Goal: Find specific page/section: Find specific page/section

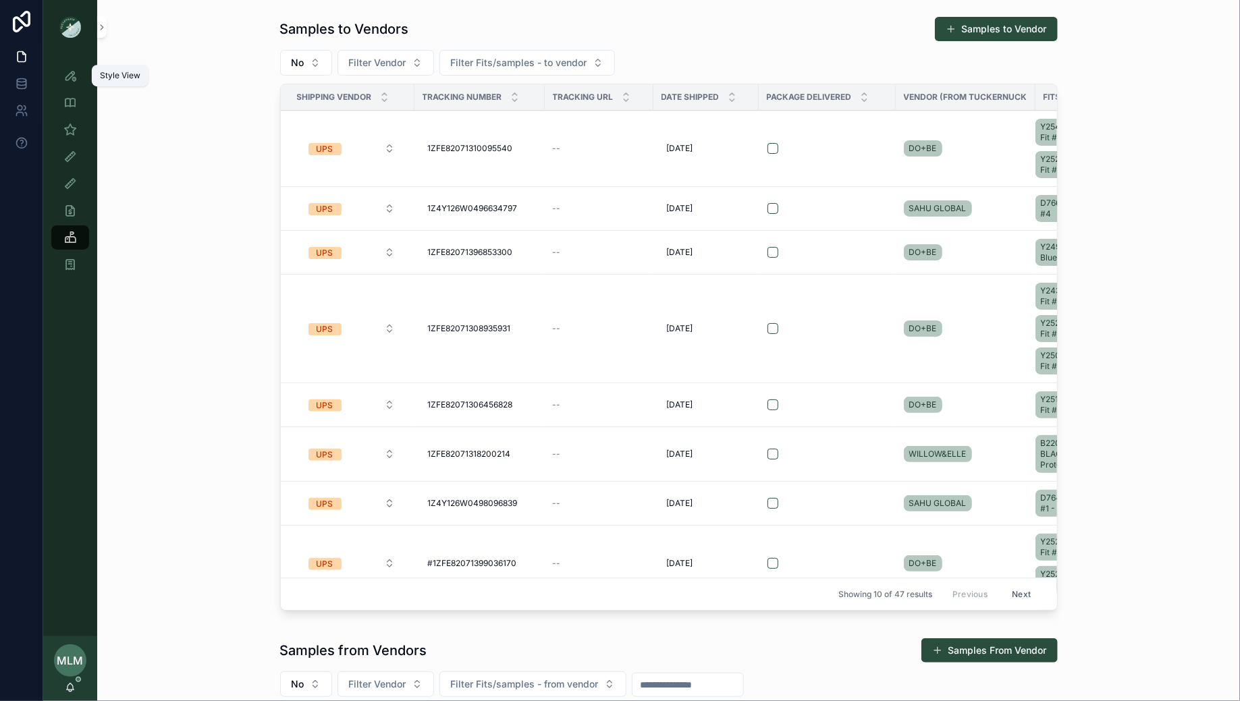
click at [70, 78] on icon "scrollable content" at bounding box center [70, 76] width 14 height 14
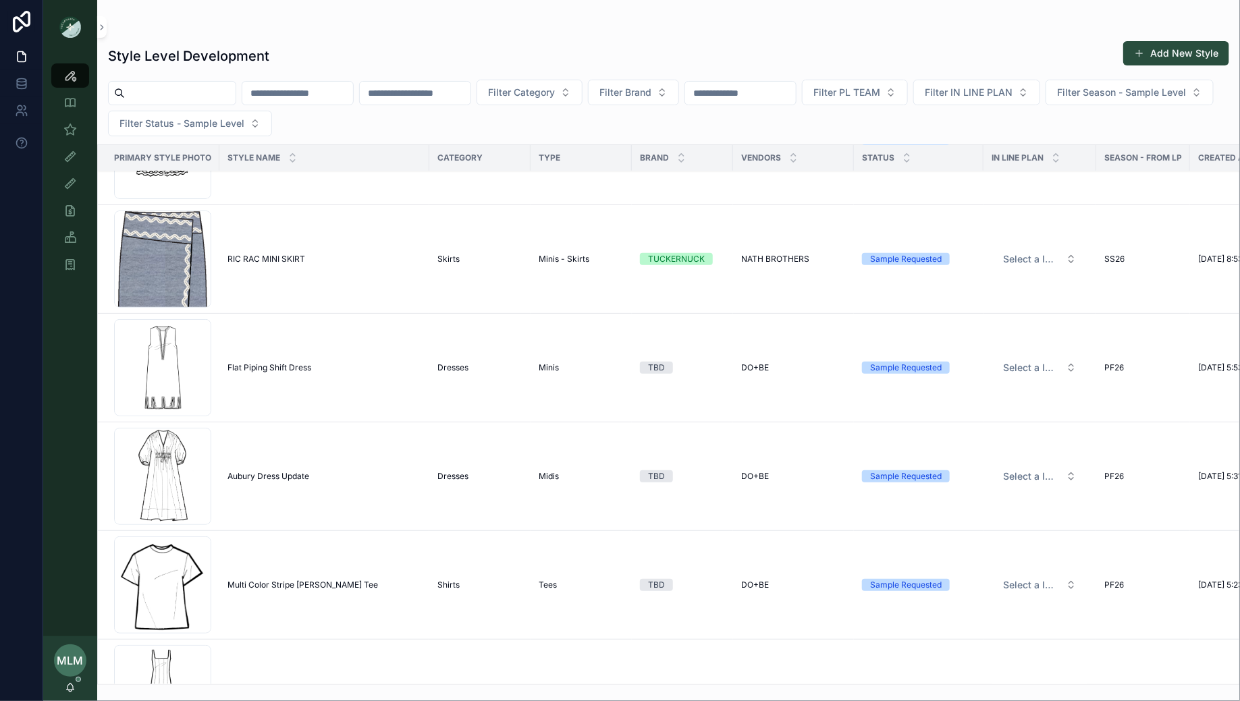
scroll to position [731, 0]
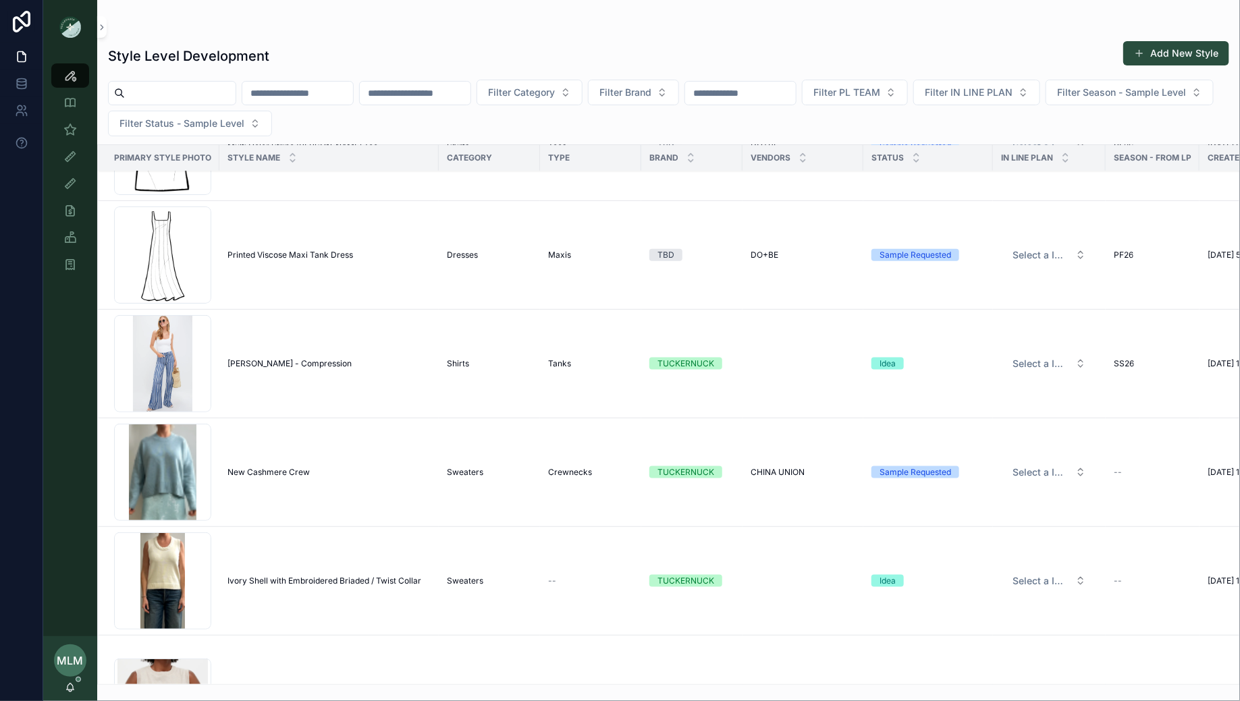
click at [263, 469] on span "New Cashmere Crew" at bounding box center [268, 472] width 82 height 11
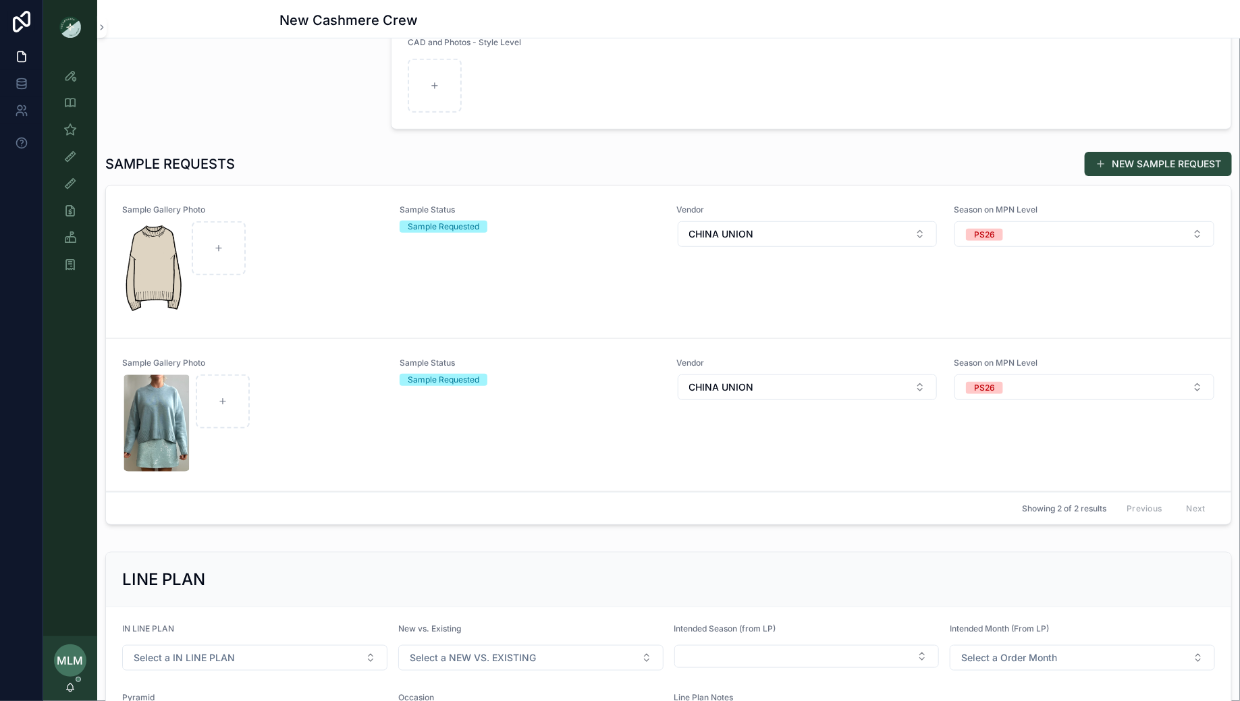
scroll to position [300, 0]
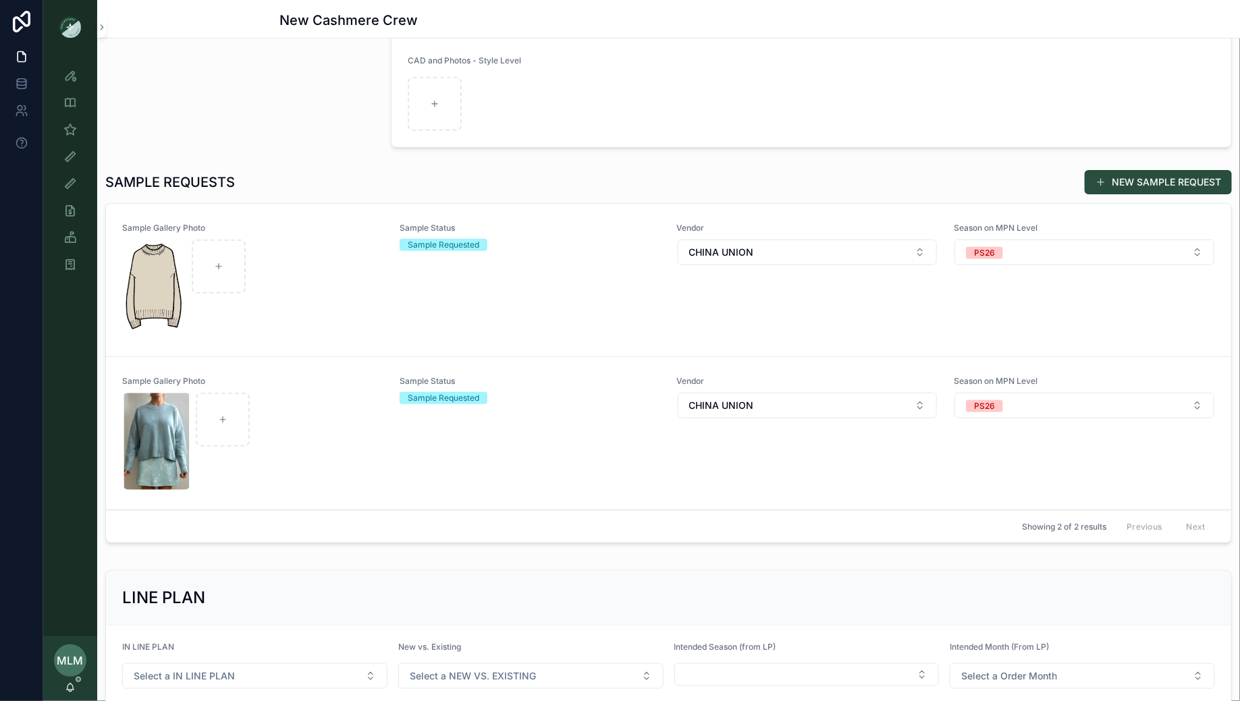
click at [304, 312] on div "scrollable content" at bounding box center [253, 288] width 260 height 97
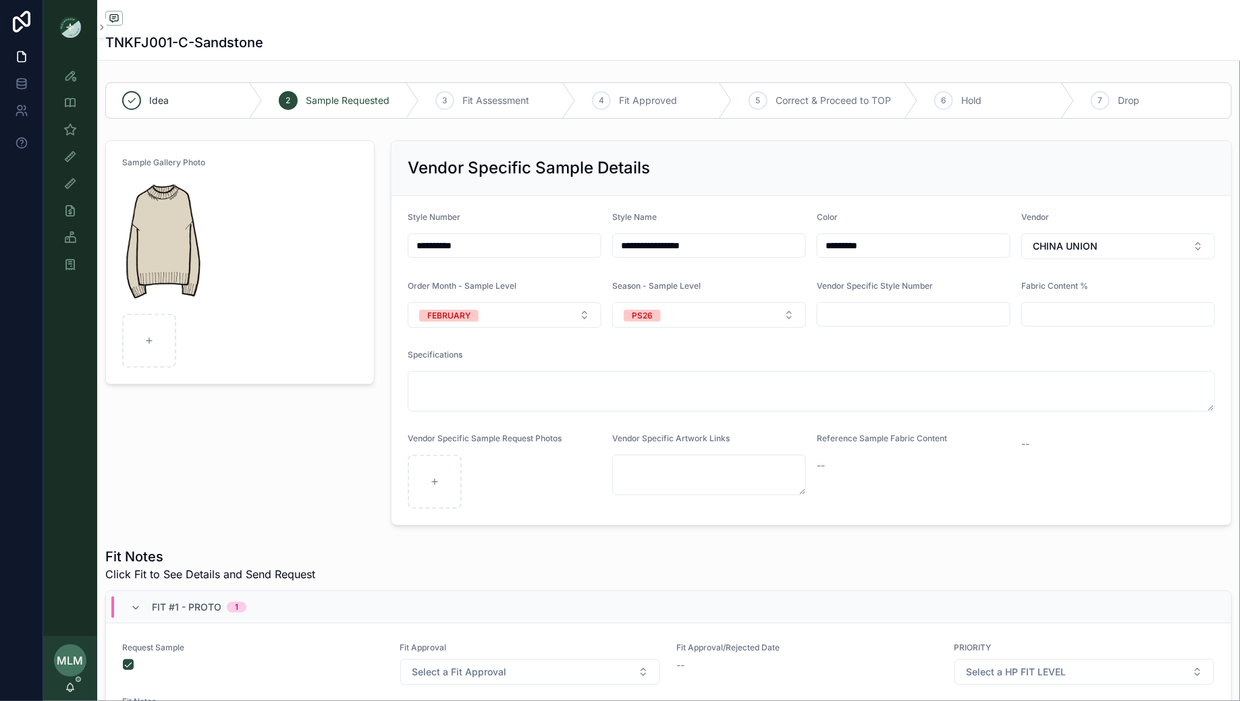
scroll to position [309, 0]
